Goal: Information Seeking & Learning: Find specific fact

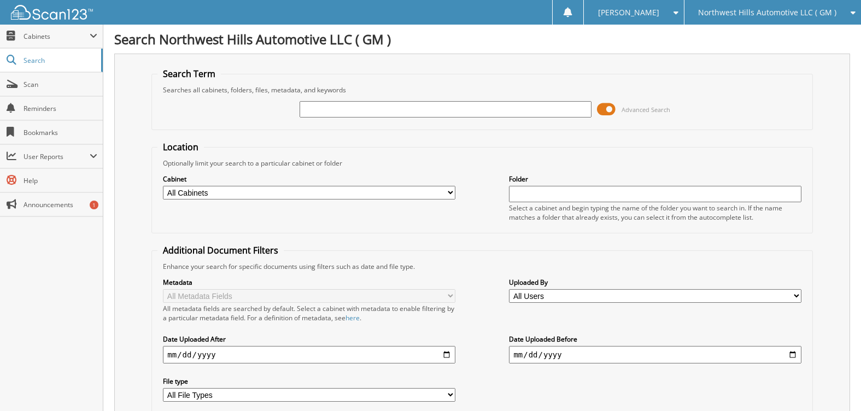
click at [531, 108] on input "text" at bounding box center [445, 109] width 292 height 16
type input "LBO"
click at [339, 192] on select "All Cabinets ACCOUNTS PAYABLE ACCOUNTS PAYABLE 2025 AFTERSELL DEAD DEALS DEAD D…" at bounding box center [309, 193] width 292 height 14
select select "50196"
click at [163, 186] on select "All Cabinets ACCOUNTS PAYABLE ACCOUNTS PAYABLE 2025 AFTERSELL DEAD DEALS DEAD D…" at bounding box center [309, 193] width 292 height 14
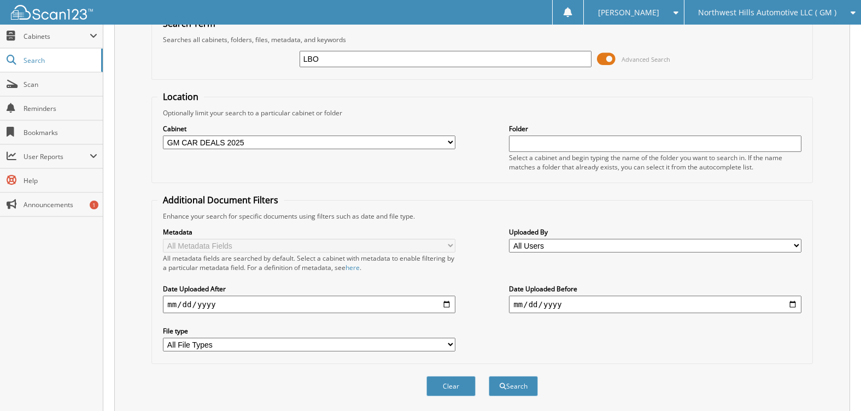
scroll to position [85, 0]
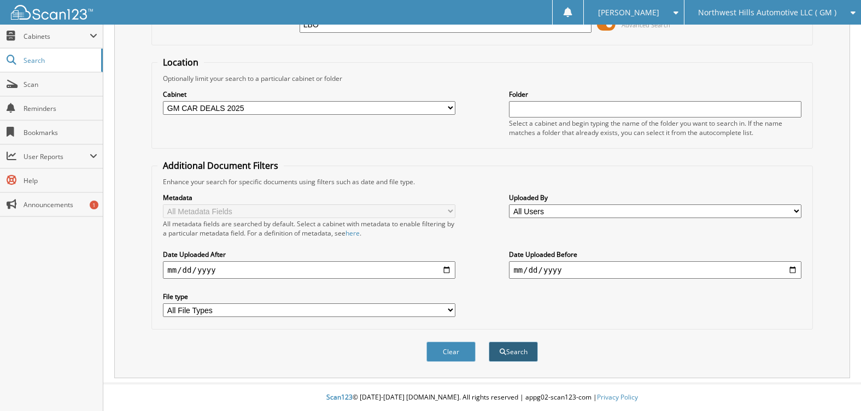
click at [517, 350] on button "Search" at bounding box center [512, 351] width 49 height 20
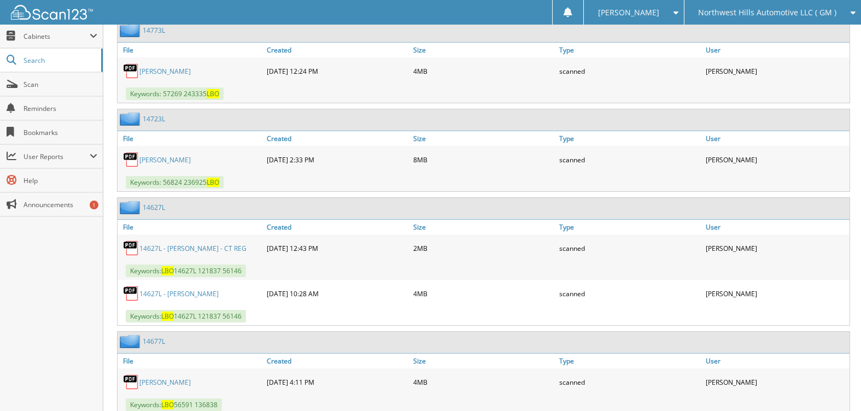
scroll to position [344, 0]
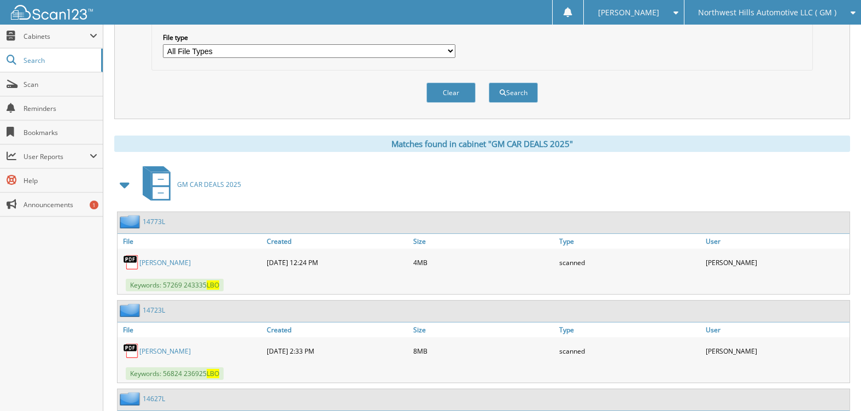
click at [150, 220] on link "14773L" at bounding box center [154, 221] width 22 height 9
